Goal: Navigation & Orientation: Find specific page/section

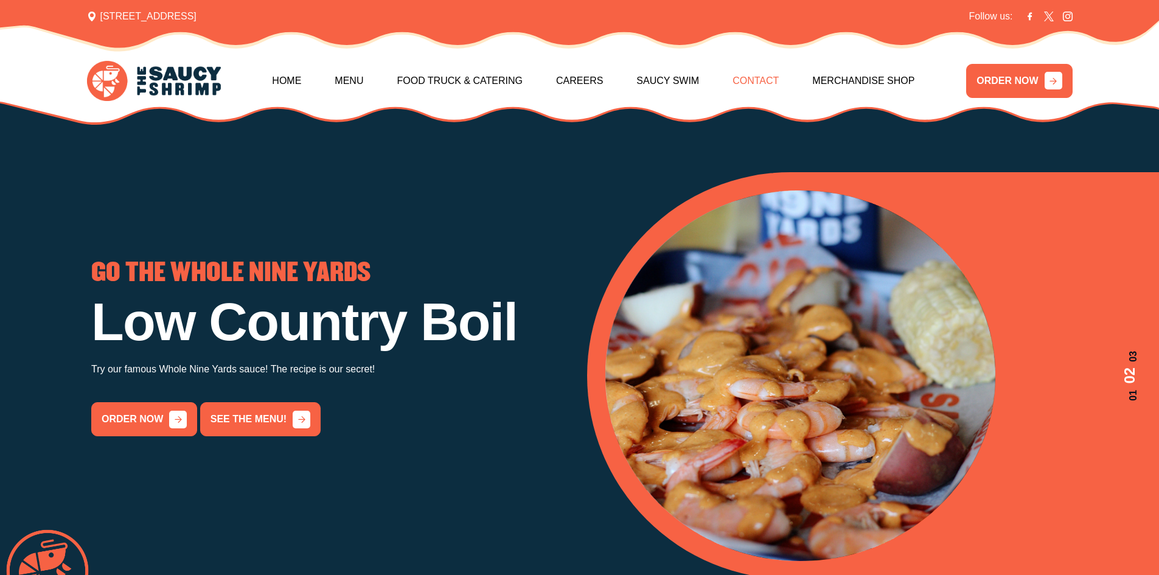
click at [766, 77] on link "Contact" at bounding box center [756, 81] width 46 height 52
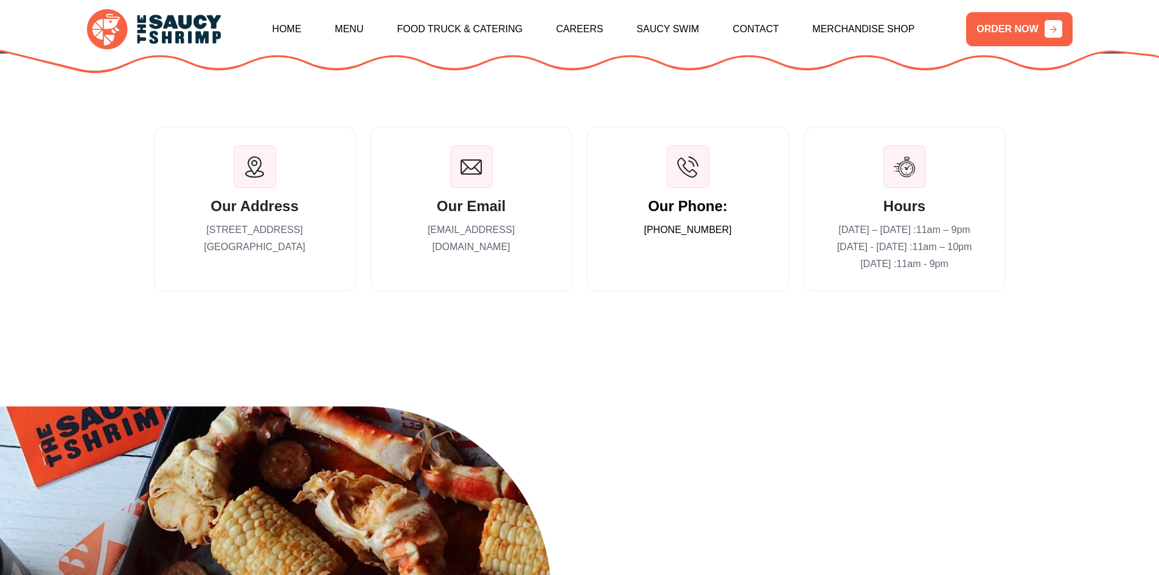
scroll to position [231, 0]
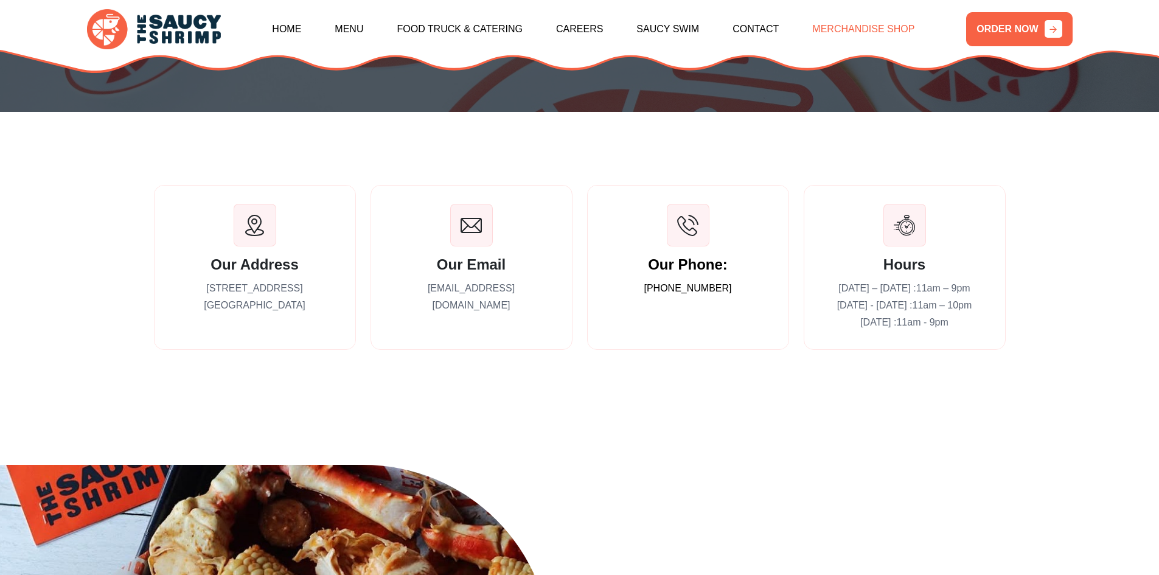
click at [897, 24] on link "Merchandise Shop" at bounding box center [863, 29] width 102 height 52
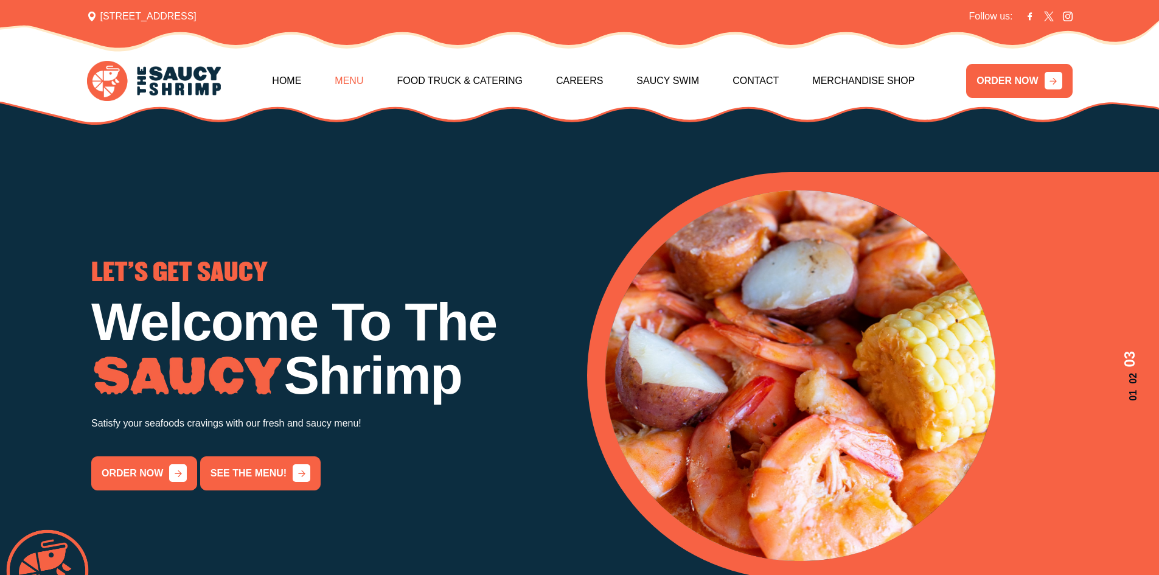
click at [346, 80] on link "Menu" at bounding box center [349, 81] width 29 height 52
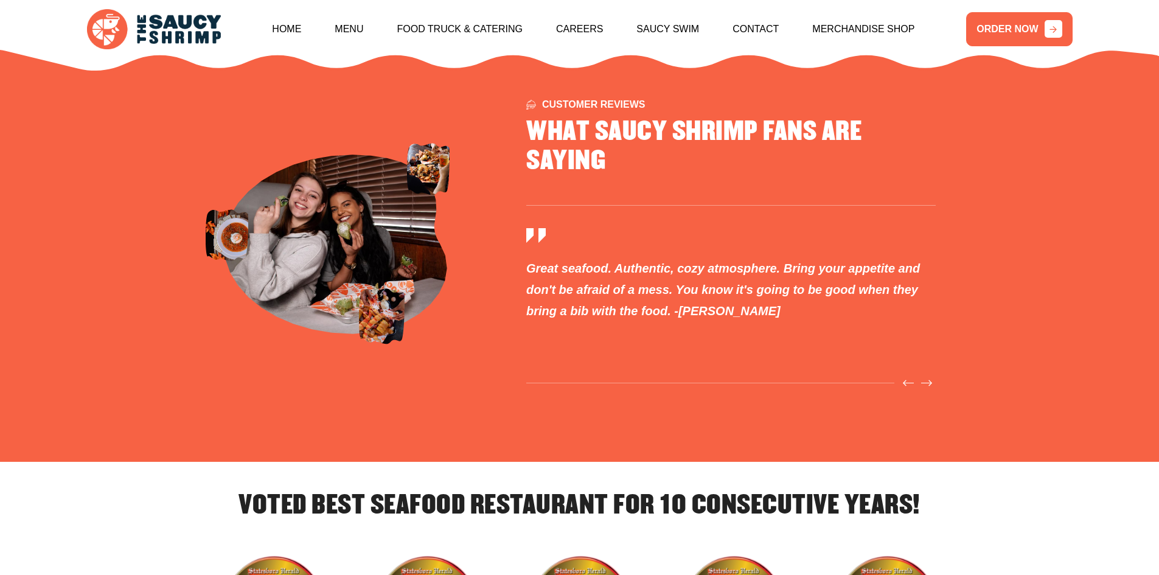
scroll to position [3795, 0]
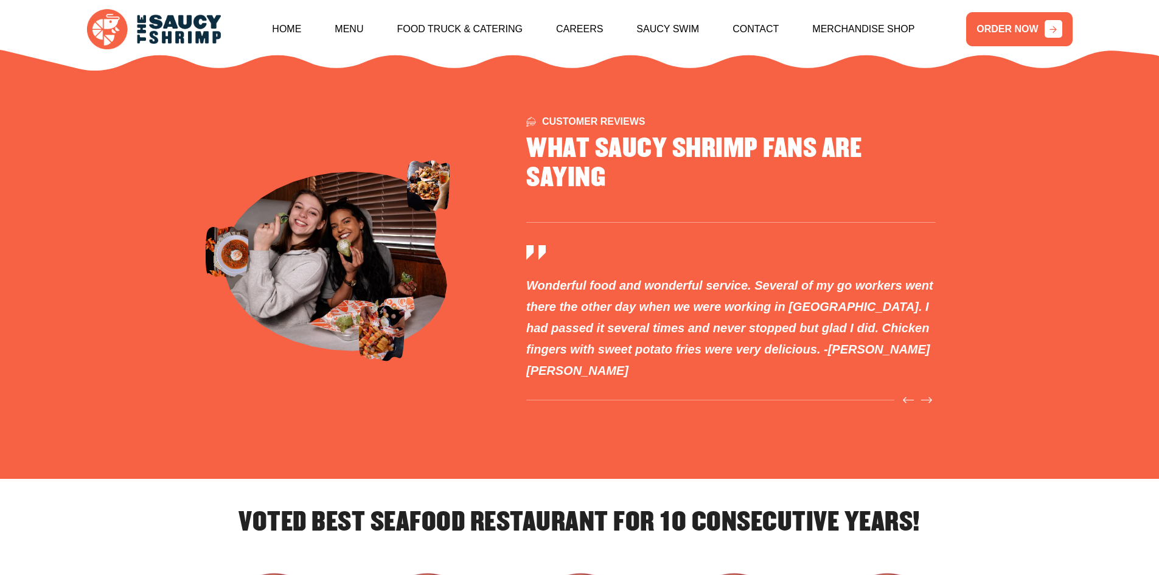
click at [1083, 74] on div "Customer Reviews WHAT SAUCY SHRIMP FANS ARE SAYING" at bounding box center [579, 261] width 1159 height 436
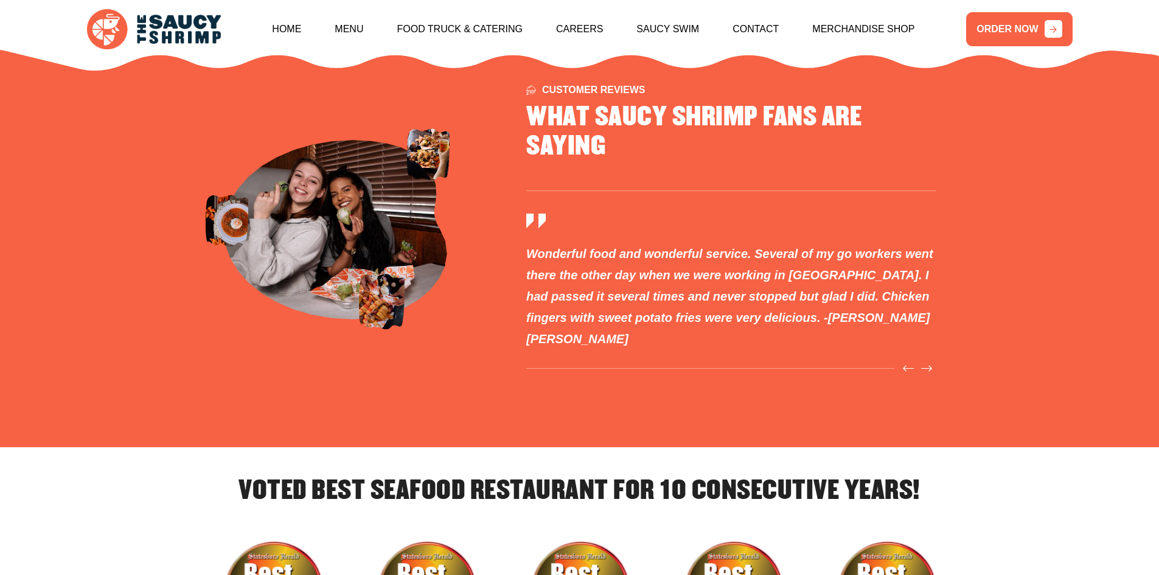
scroll to position [3827, 0]
